Goal: Answer question/provide support: Share knowledge or assist other users

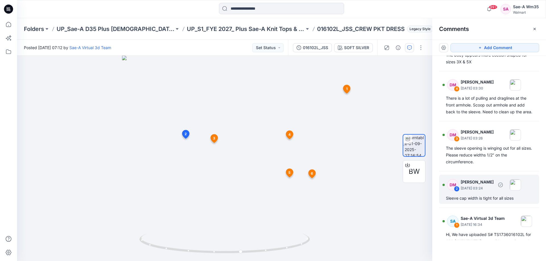
scroll to position [181, 0]
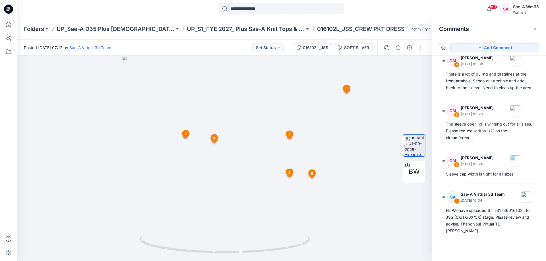
drag, startPoint x: 445, startPoint y: 180, endPoint x: 540, endPoint y: 179, distance: 95.0
click at [540, 179] on div "DM 8 [PERSON_NAME] [DATE] 04:18 Need to open up back hip for sizes 3X & 5X to m…" at bounding box center [489, 148] width 114 height 185
click at [540, 181] on div "DM 8 [PERSON_NAME] [DATE] 04:18 Need to open up back hip for sizes 3X & 5X to m…" at bounding box center [489, 148] width 114 height 185
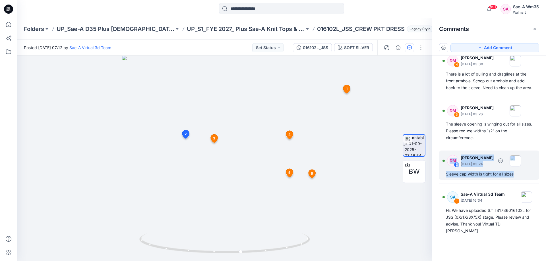
drag, startPoint x: 518, startPoint y: 180, endPoint x: 441, endPoint y: 178, distance: 77.4
click at [441, 178] on div "DM 2 [PERSON_NAME] [DATE] 03:24 Sleeve cap width is tight for all sizes" at bounding box center [489, 165] width 100 height 29
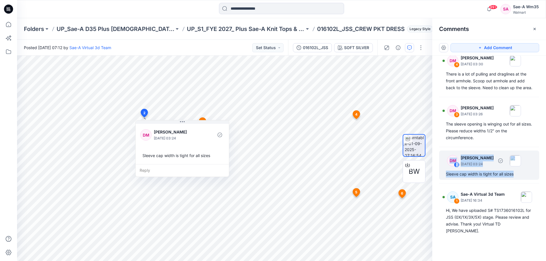
click at [447, 178] on div "Sleeve cap width is tight for all sizes" at bounding box center [489, 174] width 86 height 7
drag, startPoint x: 522, startPoint y: 180, endPoint x: 443, endPoint y: 181, distance: 78.2
click at [443, 180] on div "DM 2 [PERSON_NAME] [DATE] 03:24 Sleeve cap width is tight for all sizes" at bounding box center [489, 165] width 100 height 29
copy div "Sleeve cap width is tight for all sizes"
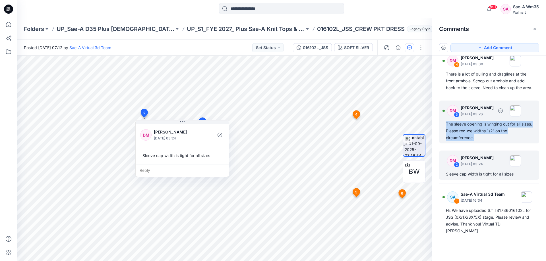
drag, startPoint x: 445, startPoint y: 131, endPoint x: 479, endPoint y: 146, distance: 37.2
click at [479, 144] on div "DM 3 [PERSON_NAME] [DATE] 03:26 The sleeve opening is winging out for all sizes…" at bounding box center [489, 122] width 100 height 43
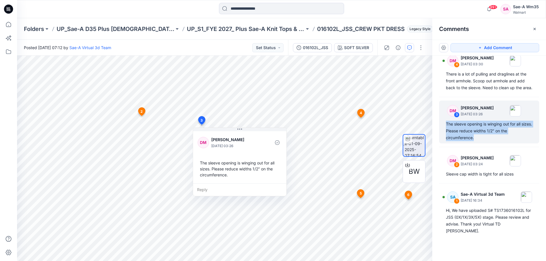
copy div "The sleeve opening is winging out for all sizes. Please reduce widths 1/2" on t…"
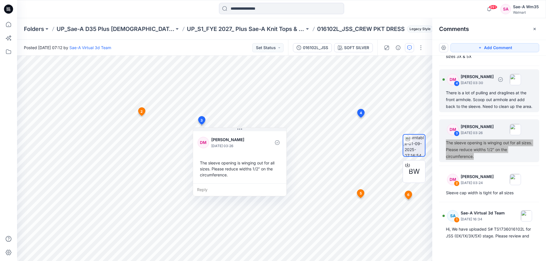
scroll to position [153, 0]
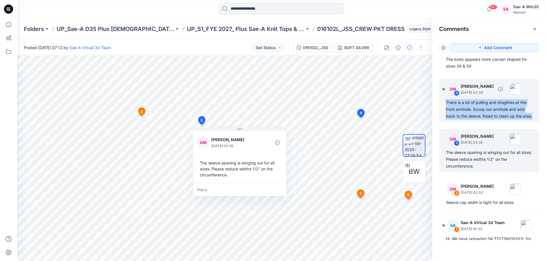
drag, startPoint x: 444, startPoint y: 102, endPoint x: 460, endPoint y: 126, distance: 28.6
click at [460, 122] on div "DM 4 [PERSON_NAME] [DATE] 03:30 There is a lot of pulling and draglines at the …" at bounding box center [489, 100] width 100 height 43
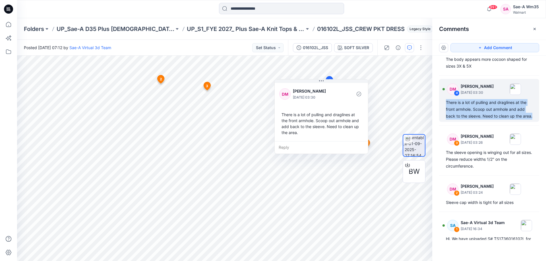
copy div "There is a lot of pulling and draglines at the front armhole. Scoop out armhole…"
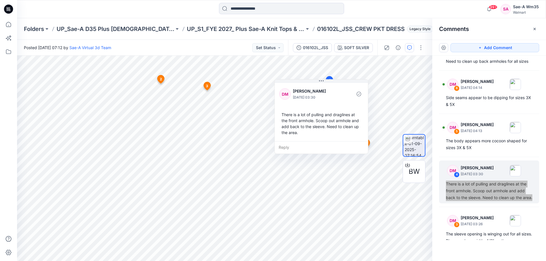
scroll to position [68, 0]
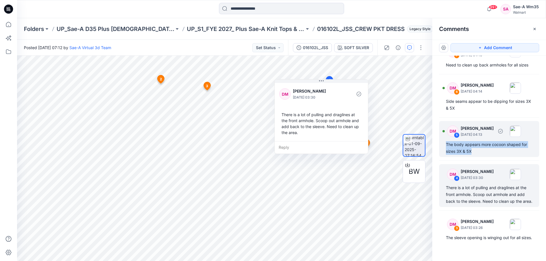
drag, startPoint x: 446, startPoint y: 144, endPoint x: 472, endPoint y: 151, distance: 27.7
click at [472, 151] on div "DM 5 [PERSON_NAME] [DATE] 04:13 The body appears more cocoon shaped for sizes 3…" at bounding box center [489, 139] width 100 height 36
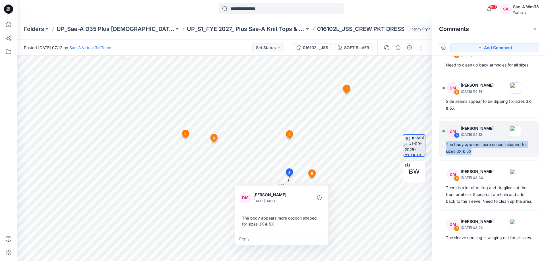
copy div "The body appears more cocoon shaped for sizes 3X & 5X"
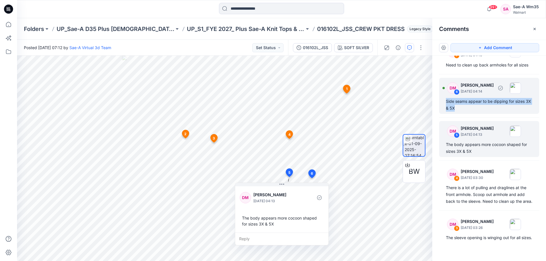
drag, startPoint x: 444, startPoint y: 100, endPoint x: 468, endPoint y: 110, distance: 25.4
click at [468, 110] on div "DM 6 [PERSON_NAME] [DATE] 04:14 Side seams appear to be dipping for sizes 3X & …" at bounding box center [489, 96] width 100 height 36
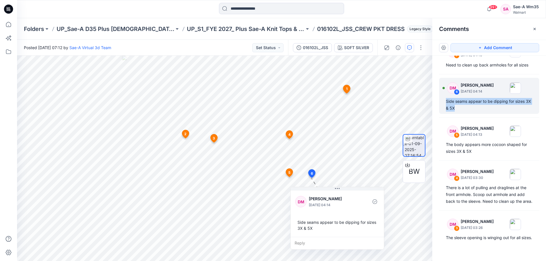
copy div "Side seams appear to be dipping for sizes 3X & 5X"
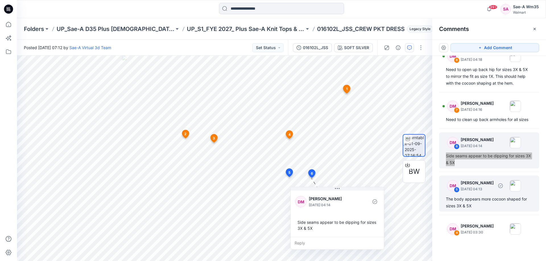
scroll to position [0, 0]
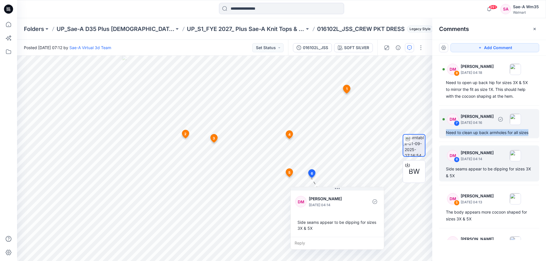
drag, startPoint x: 446, startPoint y: 132, endPoint x: 530, endPoint y: 136, distance: 83.7
click at [530, 136] on div "DM 7 [PERSON_NAME] [DATE] 04:16 Need to clean up back armholes for all sizes" at bounding box center [489, 123] width 100 height 29
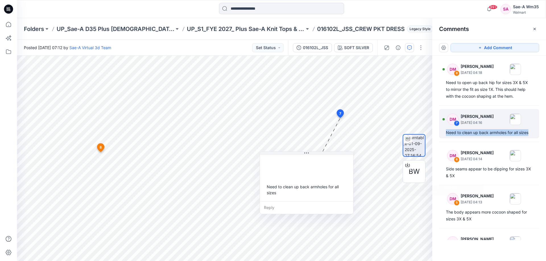
copy div "Need to clean up back armholes for all sizes"
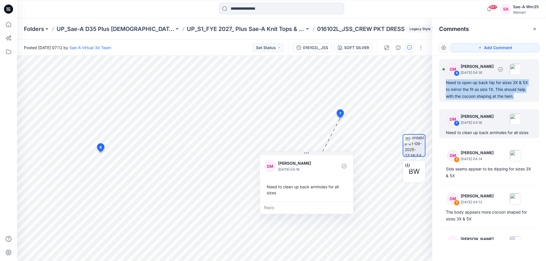
drag, startPoint x: 445, startPoint y: 82, endPoint x: 516, endPoint y: 99, distance: 73.1
click at [516, 99] on div "DM 8 [PERSON_NAME] [DATE] 04:18 Need to open up back hip for sizes 3X & 5X to m…" at bounding box center [489, 80] width 100 height 43
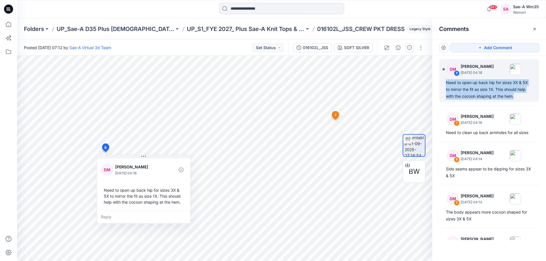
copy div "Need to open up back hip for sizes 3X & 5X to mirror the fit as size 1X. This s…"
